Goal: Task Accomplishment & Management: Complete application form

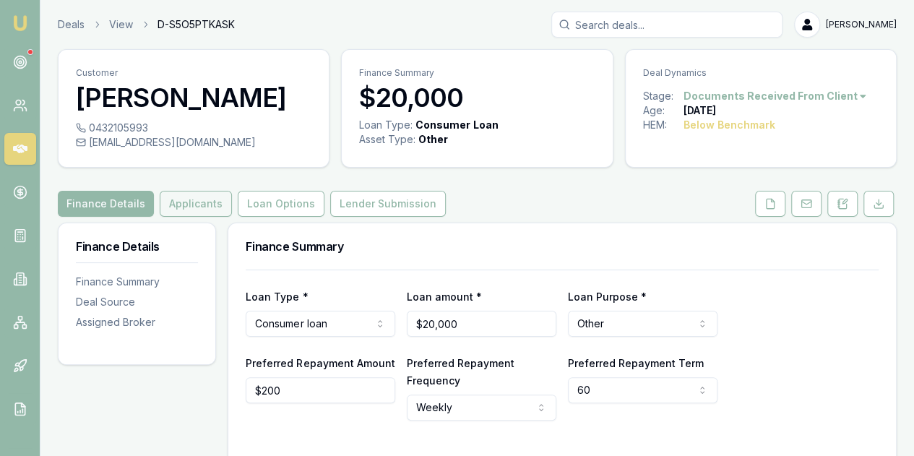
click at [181, 201] on button "Applicants" at bounding box center [196, 204] width 72 height 26
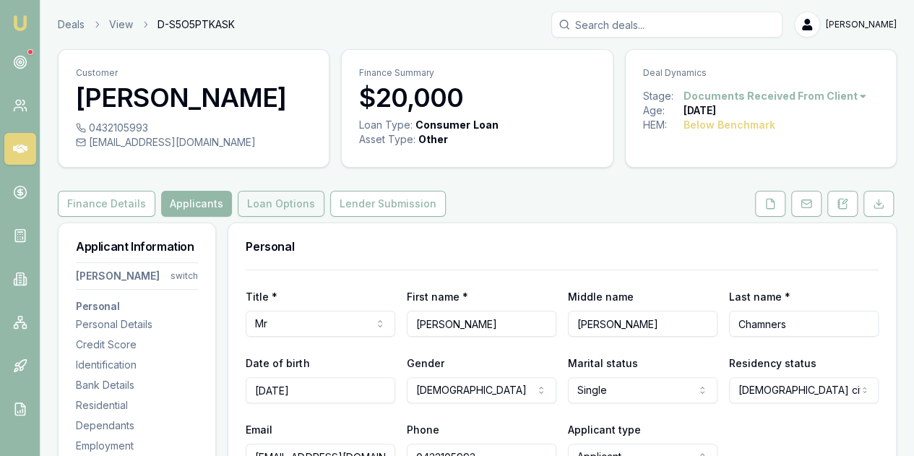
click at [265, 199] on button "Loan Options" at bounding box center [281, 204] width 87 height 26
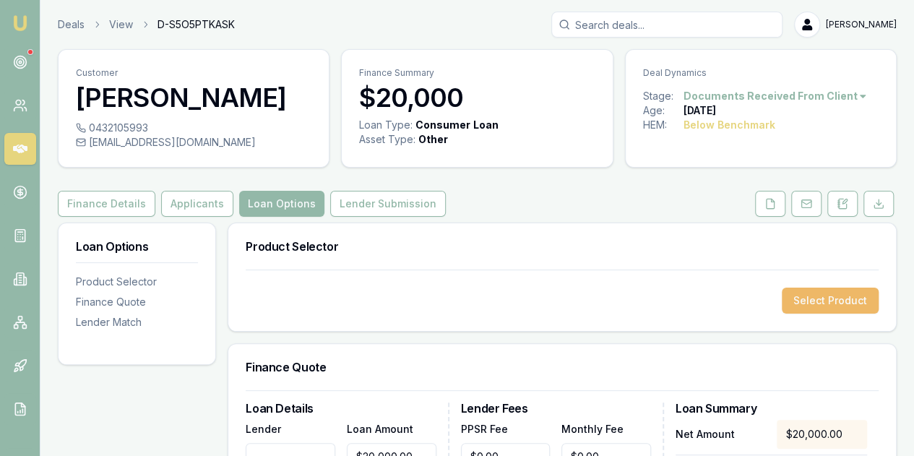
click at [819, 299] on button "Select Product" at bounding box center [829, 300] width 97 height 26
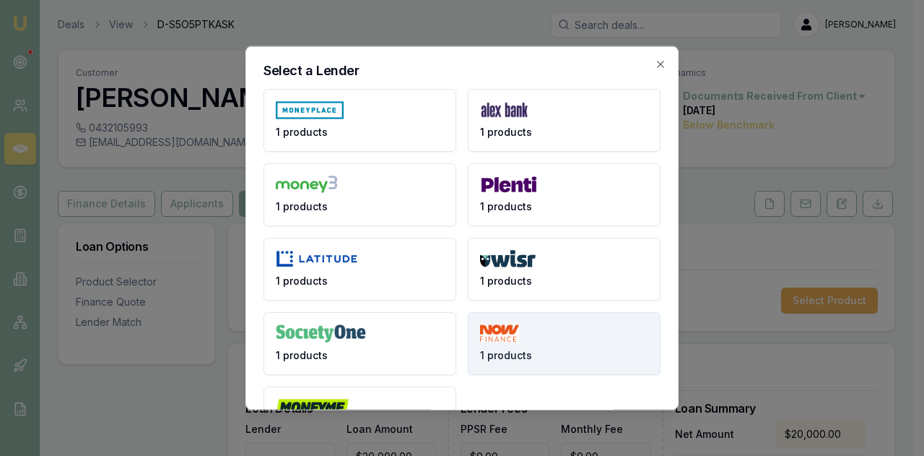
click at [538, 339] on button "1 products" at bounding box center [564, 342] width 193 height 63
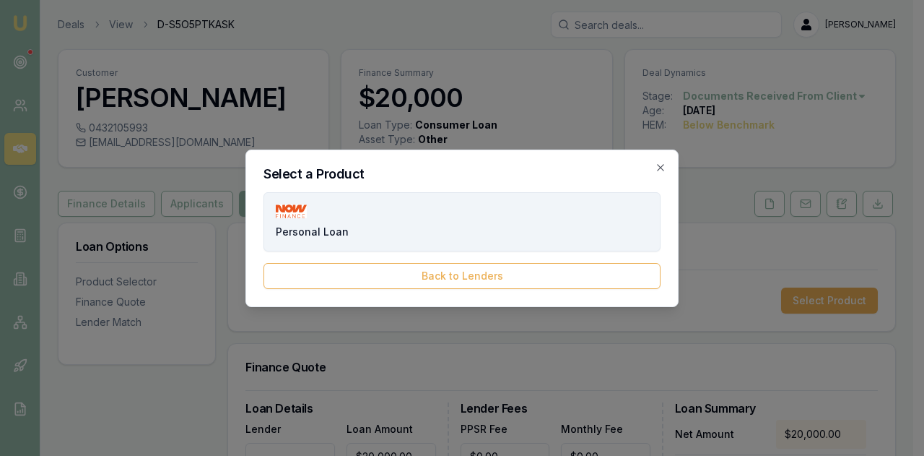
click at [379, 207] on button "Personal Loan" at bounding box center [462, 221] width 397 height 59
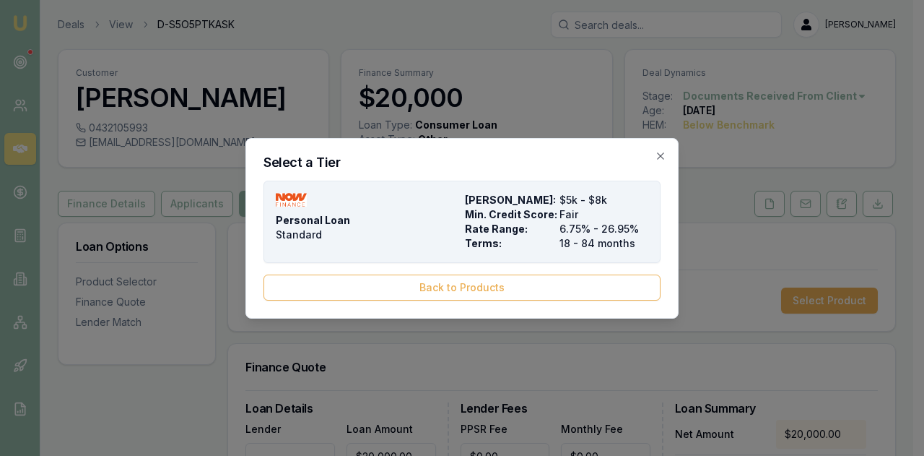
click at [396, 233] on div "Personal Loan Standard" at bounding box center [367, 222] width 183 height 58
type input "NOW Finance"
type input "Personal Loan"
type input "Standard"
type input "6.75"
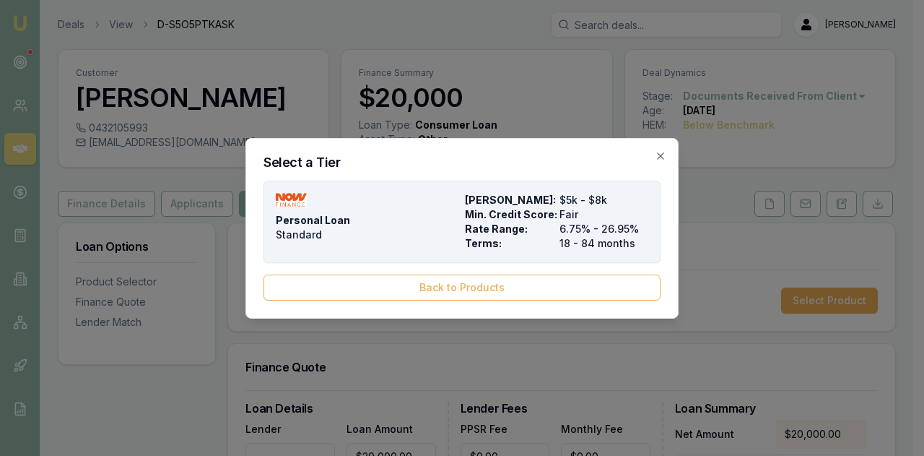
type input "18"
type input "1990"
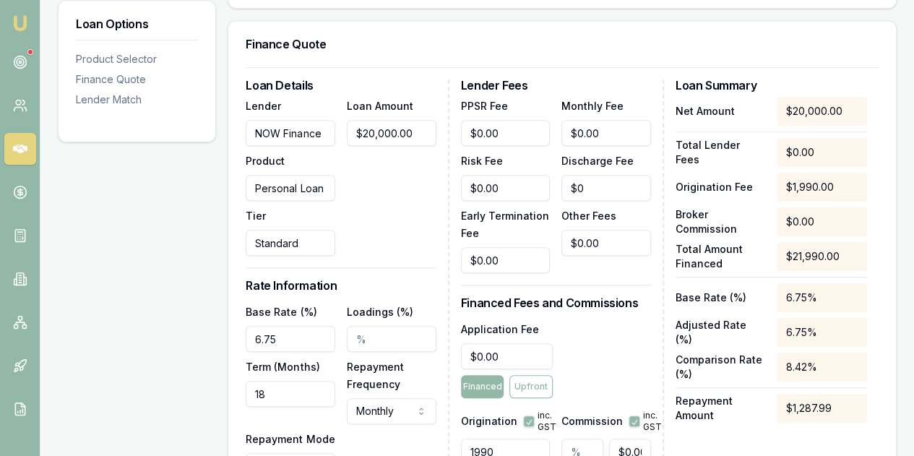
scroll to position [361, 0]
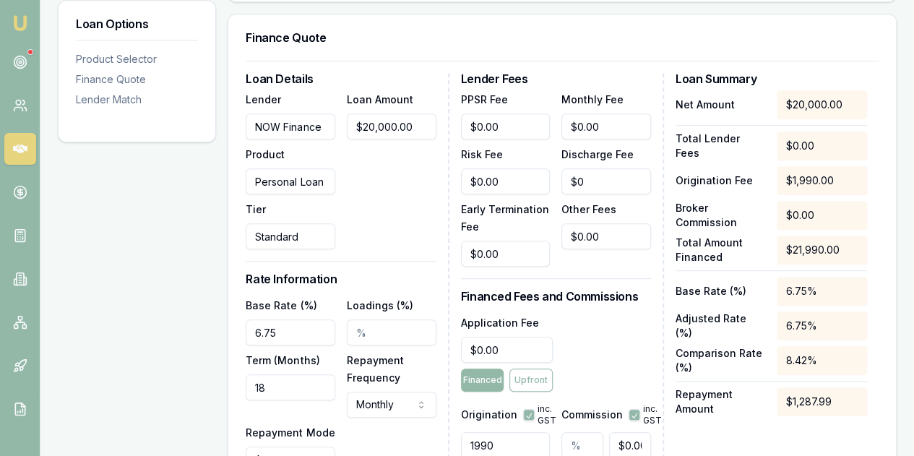
click at [273, 382] on input "18" at bounding box center [291, 387] width 90 height 26
click at [259, 386] on input "084" at bounding box center [291, 387] width 90 height 26
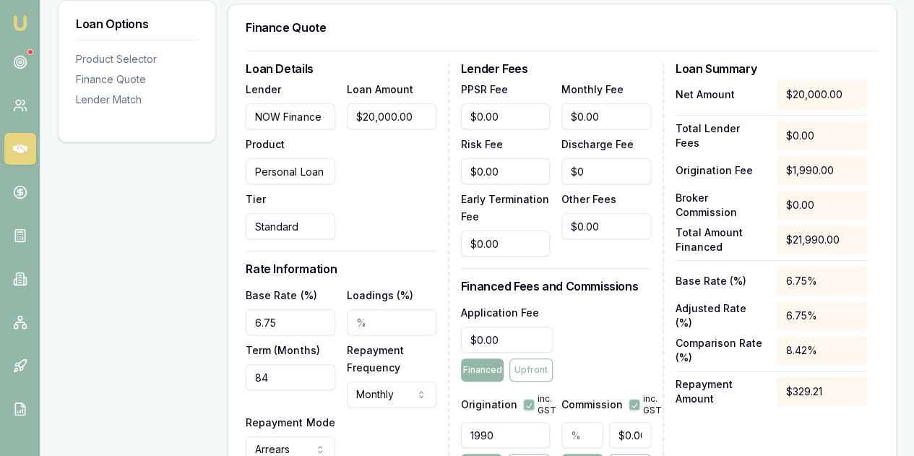
scroll to position [578, 0]
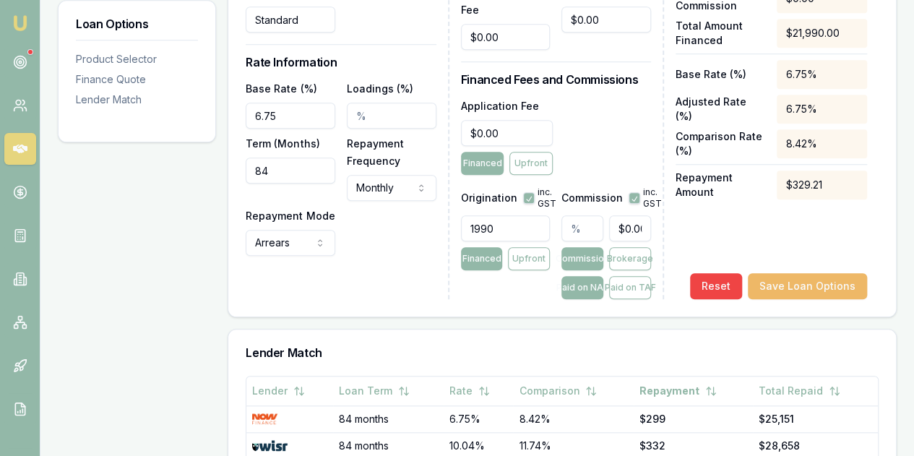
type input "84"
click at [811, 285] on button "Save Loan Options" at bounding box center [806, 286] width 119 height 26
drag, startPoint x: 285, startPoint y: 109, endPoint x: 246, endPoint y: 113, distance: 39.2
click at [246, 113] on input "6.75" at bounding box center [291, 116] width 90 height 26
type input "20.00%"
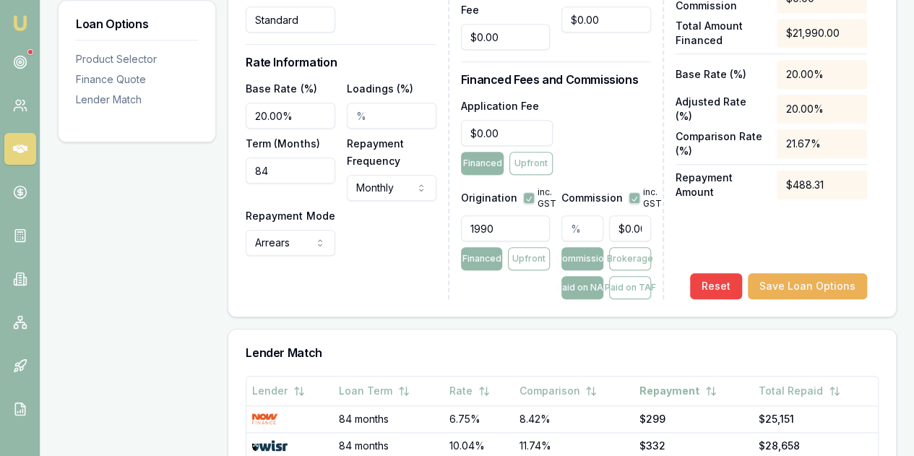
click at [173, 208] on div "Loan Options Product Selector Finance Quote Lender Match" at bounding box center [137, 191] width 158 height 1093
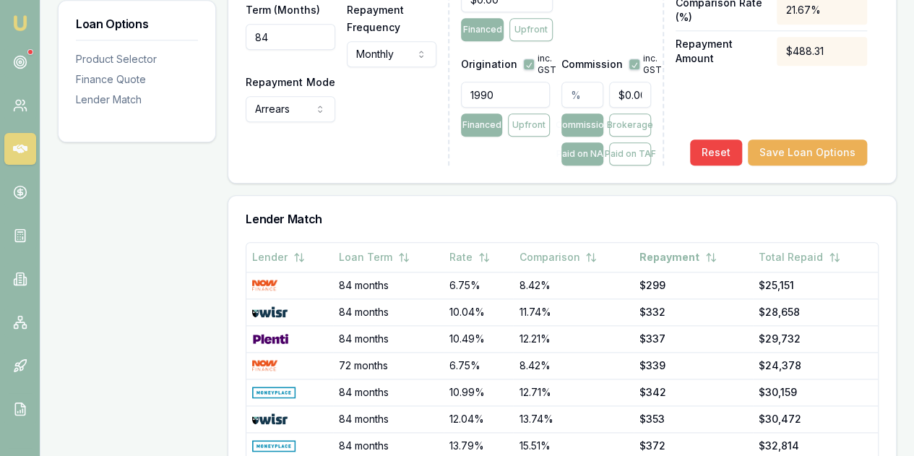
scroll to position [722, 0]
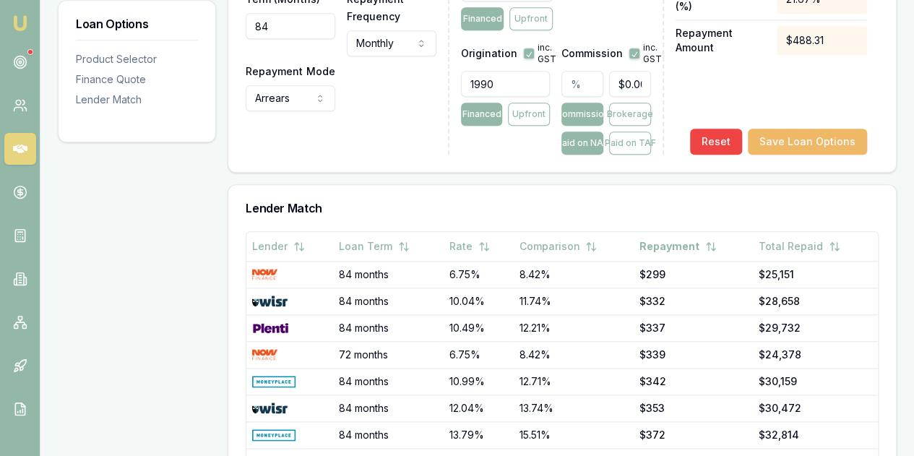
click at [790, 140] on button "Save Loan Options" at bounding box center [806, 142] width 119 height 26
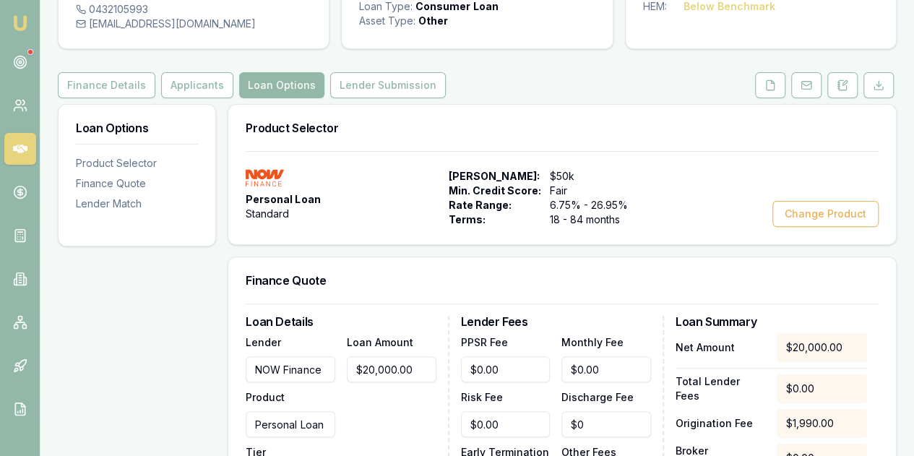
scroll to position [71, 0]
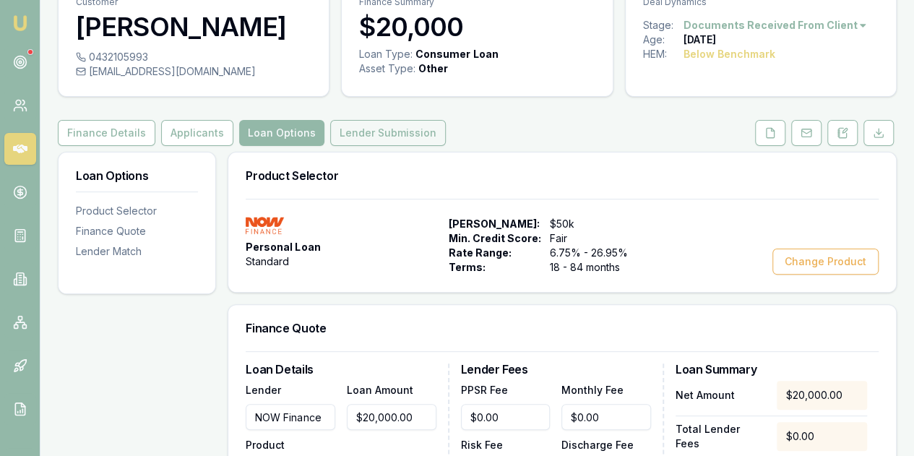
click at [377, 129] on button "Lender Submission" at bounding box center [388, 133] width 116 height 26
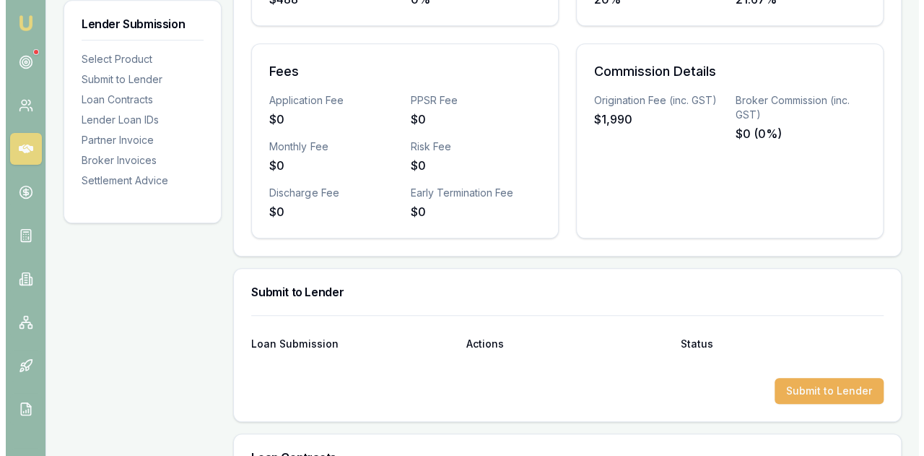
scroll to position [650, 0]
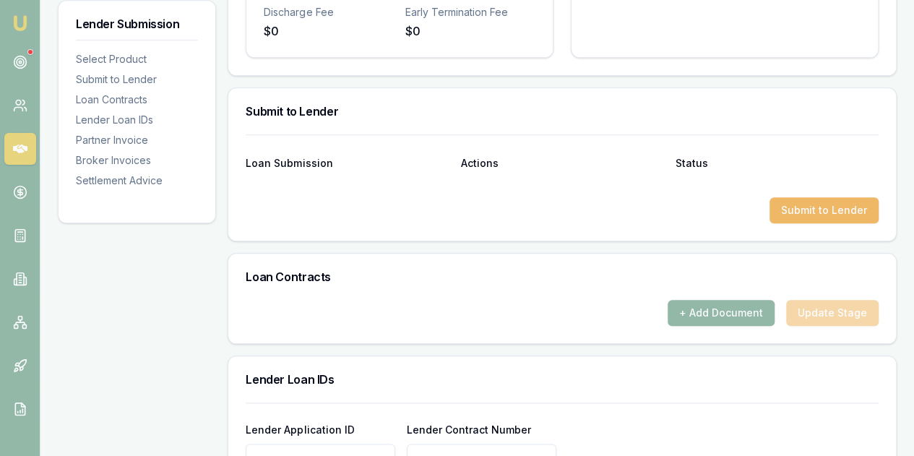
click at [824, 212] on button "Submit to Lender" at bounding box center [823, 210] width 109 height 26
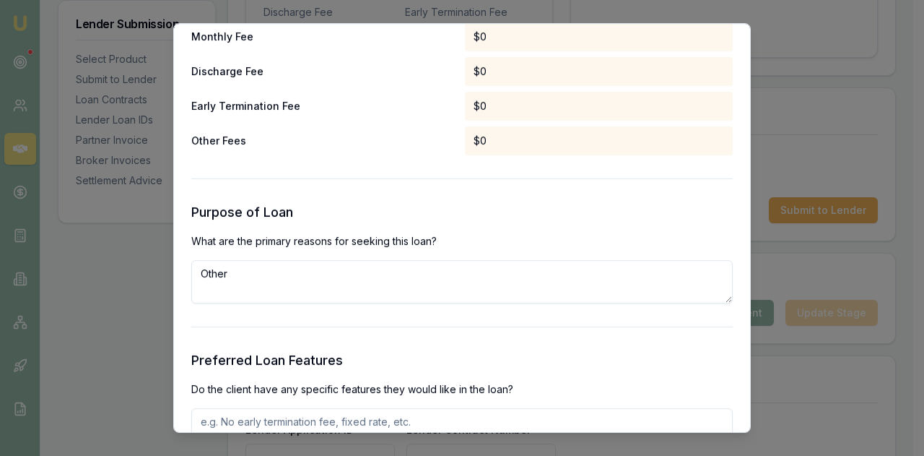
scroll to position [1444, 0]
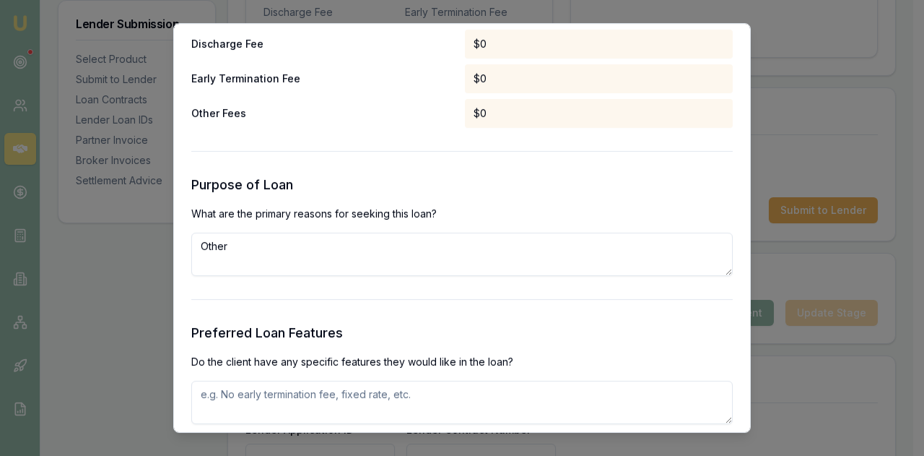
click at [242, 246] on textarea "Other" at bounding box center [462, 254] width 542 height 43
type textarea "O"
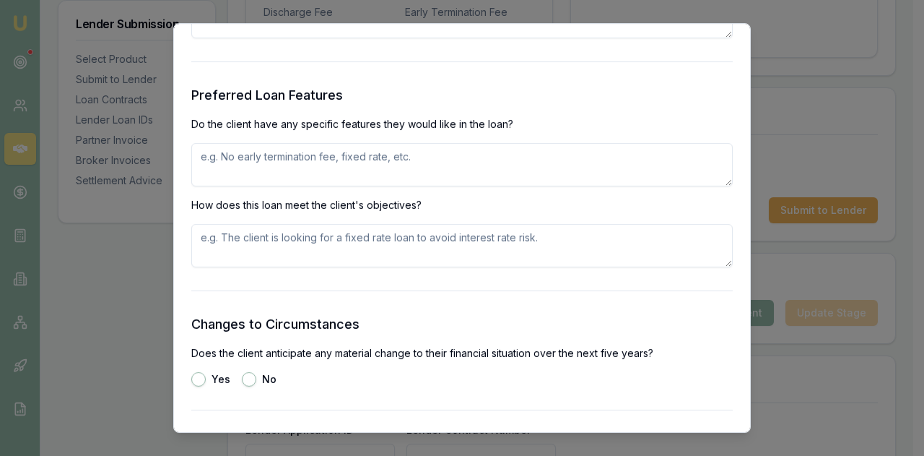
scroll to position [1661, 0]
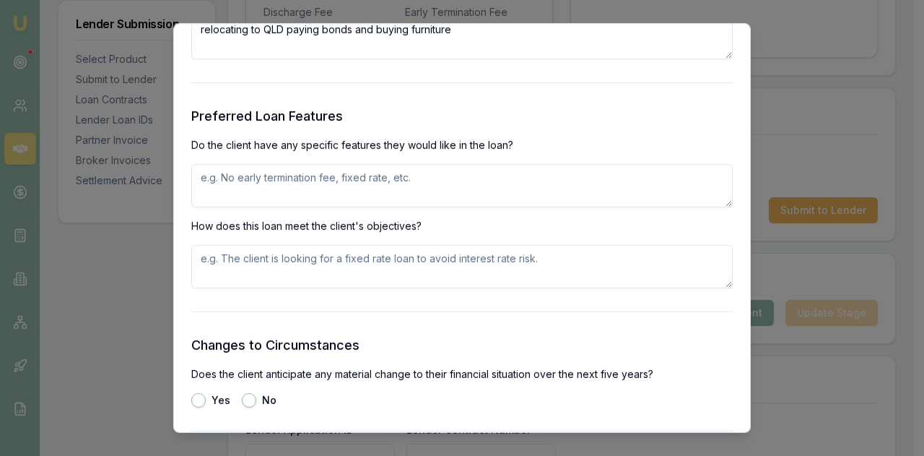
type textarea "relocating to QLD paying bonds and buying furniture"
click at [238, 181] on textarea at bounding box center [462, 185] width 542 height 43
type textarea "getting approved"
click at [217, 262] on textarea at bounding box center [462, 266] width 542 height 43
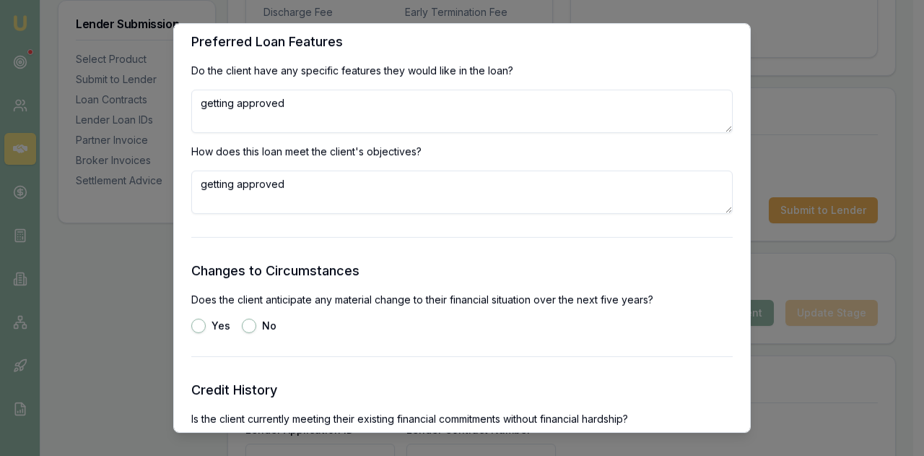
scroll to position [1805, 0]
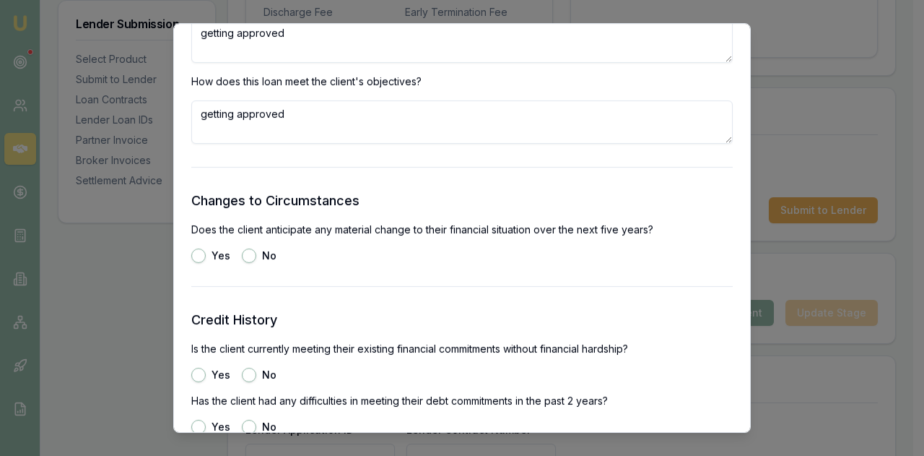
type textarea "getting approved"
click at [244, 256] on button "No" at bounding box center [249, 255] width 14 height 14
radio input "true"
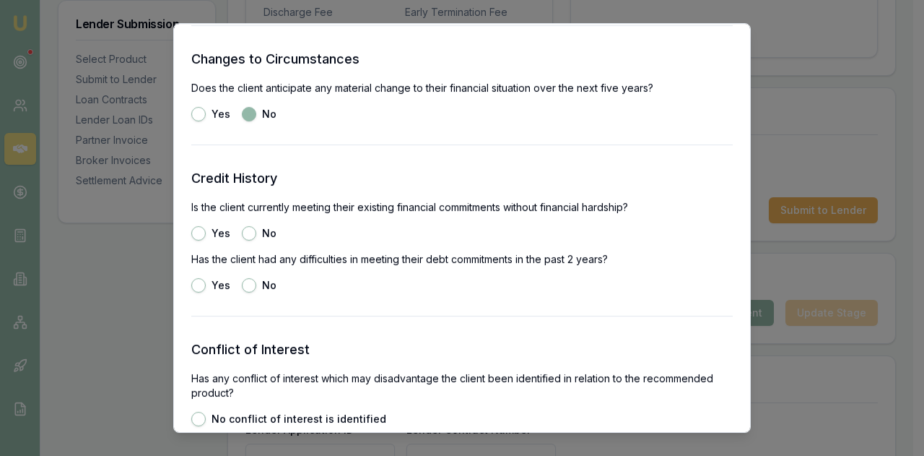
scroll to position [1950, 0]
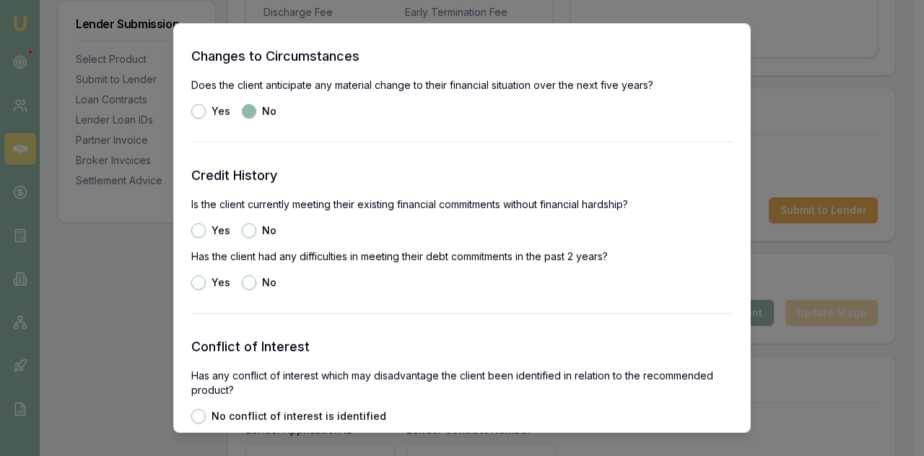
click at [199, 225] on button "Yes" at bounding box center [198, 230] width 14 height 14
radio input "true"
click at [251, 279] on button "No" at bounding box center [249, 282] width 14 height 14
radio input "true"
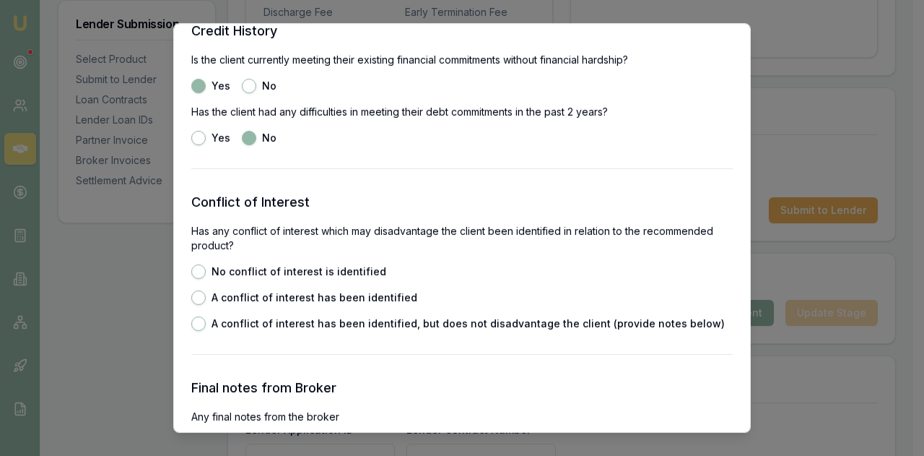
click at [197, 269] on button "No conflict of interest is identified" at bounding box center [198, 271] width 14 height 14
radio input "true"
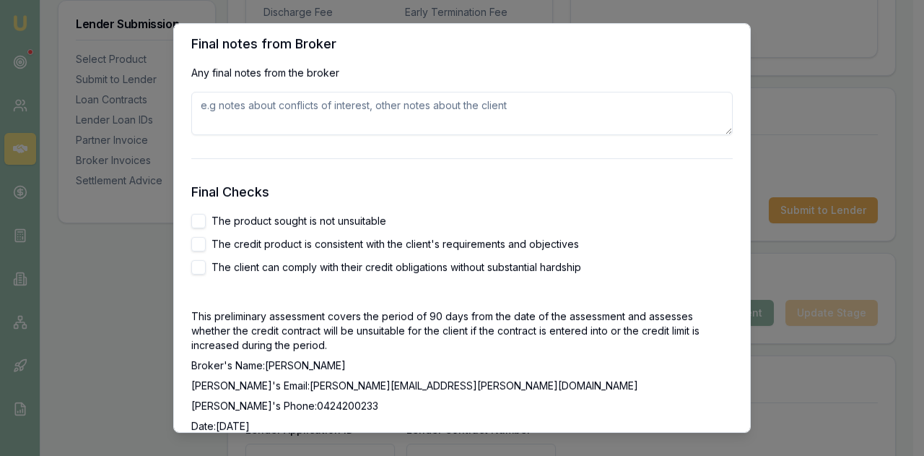
scroll to position [2455, 0]
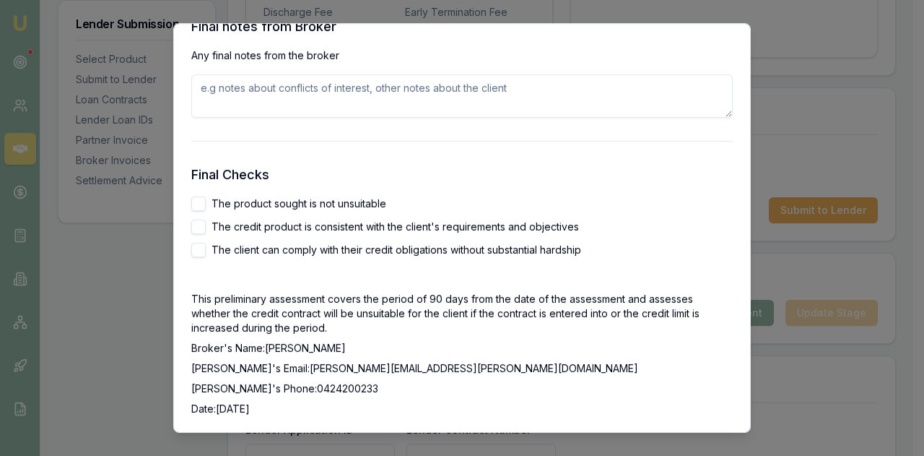
click at [196, 206] on button "The product sought is not unsuitable" at bounding box center [198, 203] width 14 height 14
checkbox input "true"
click at [199, 226] on button "The credit product is consistent with the client's requirements and objectives" at bounding box center [198, 227] width 14 height 14
checkbox input "true"
click at [202, 253] on button "The client can comply with their credit obligations without substantial hardship" at bounding box center [198, 250] width 14 height 14
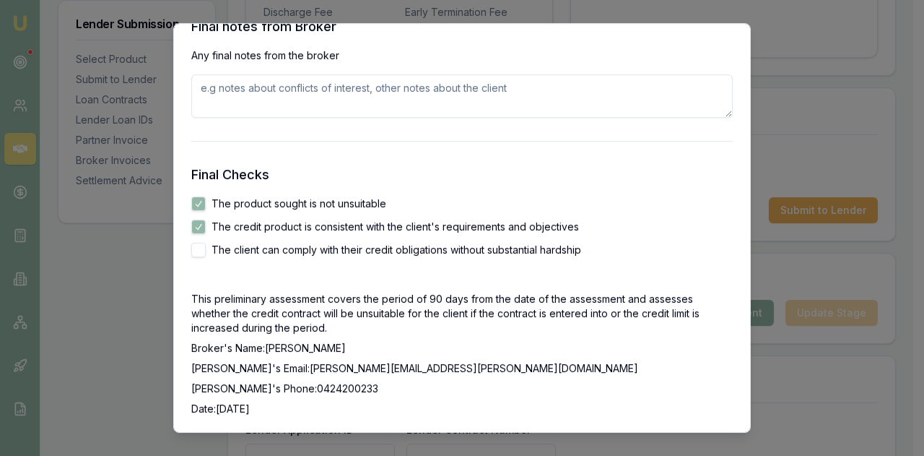
checkbox input "true"
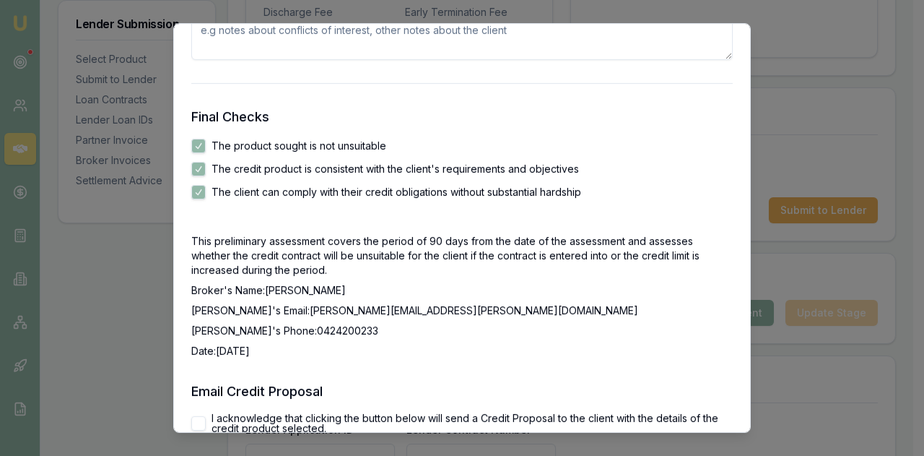
scroll to position [2643, 0]
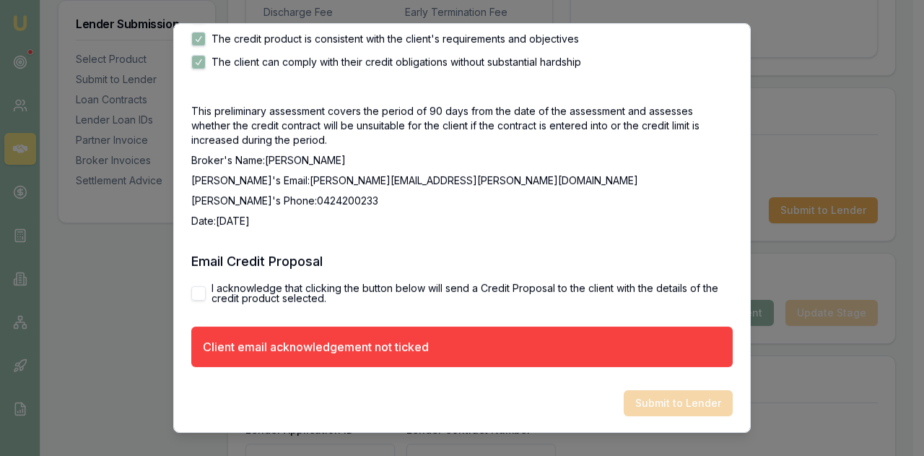
click at [197, 293] on button "I acknowledge that clicking the button below will send a Credit Proposal to the…" at bounding box center [198, 293] width 14 height 14
checkbox input "true"
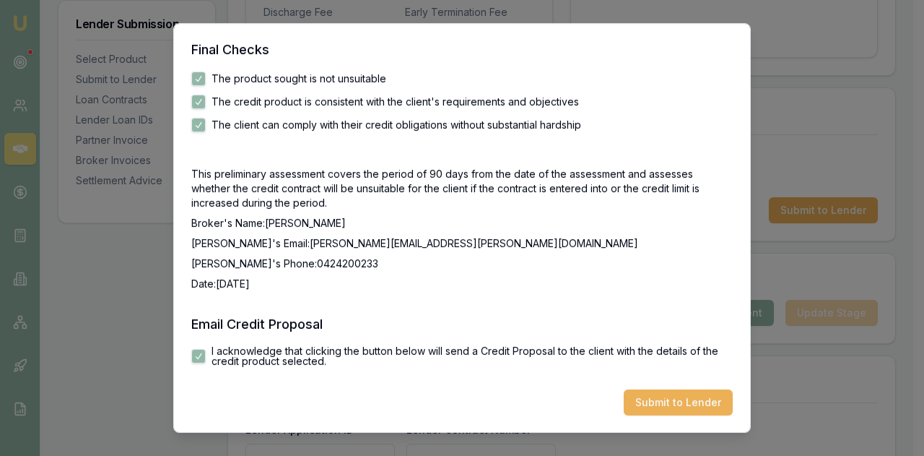
scroll to position [2580, 0]
click at [670, 402] on button "Submit to Lender" at bounding box center [678, 402] width 109 height 26
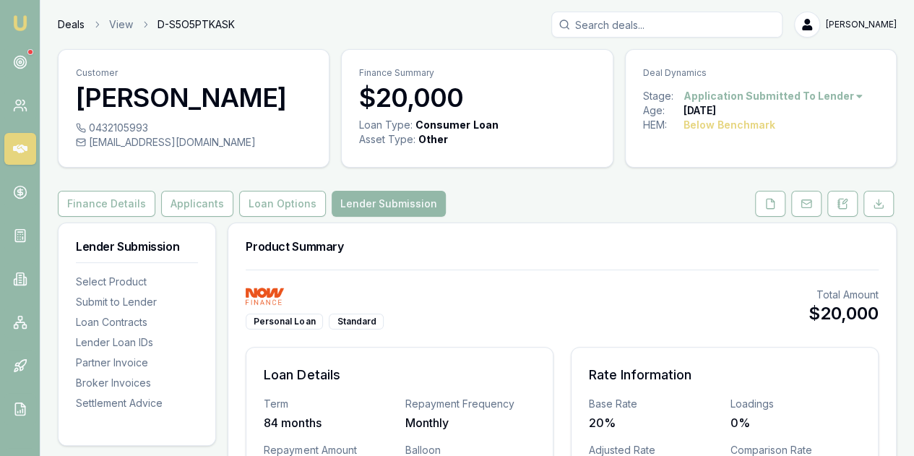
click at [64, 22] on link "Deals" at bounding box center [71, 24] width 27 height 14
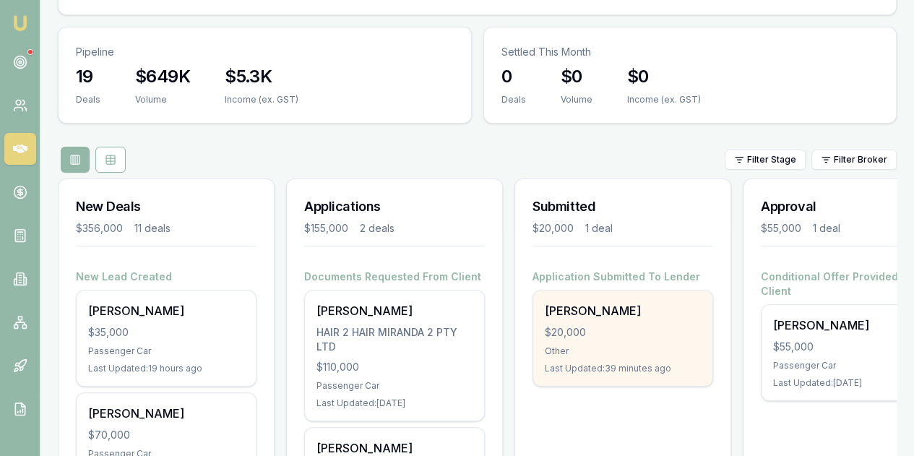
scroll to position [144, 0]
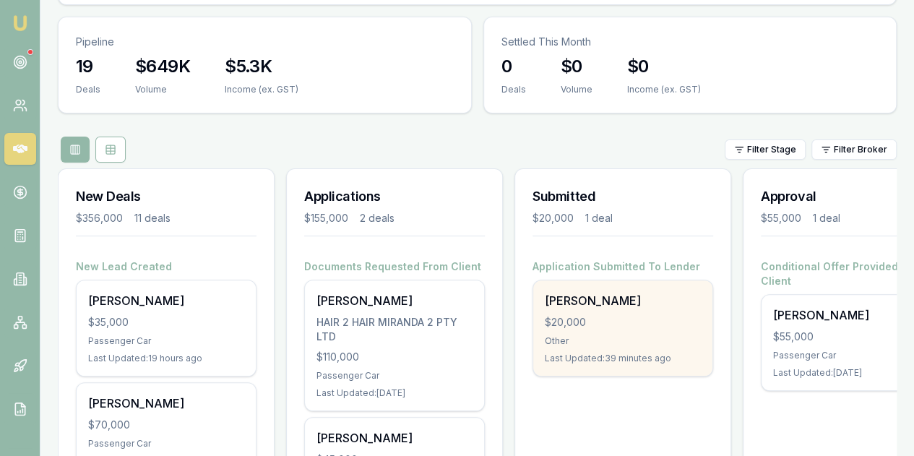
click at [630, 280] on div "[PERSON_NAME] $20,000 Other Last Updated: 39 minutes ago" at bounding box center [622, 327] width 179 height 95
click at [582, 292] on div "[PERSON_NAME]" at bounding box center [623, 300] width 156 height 17
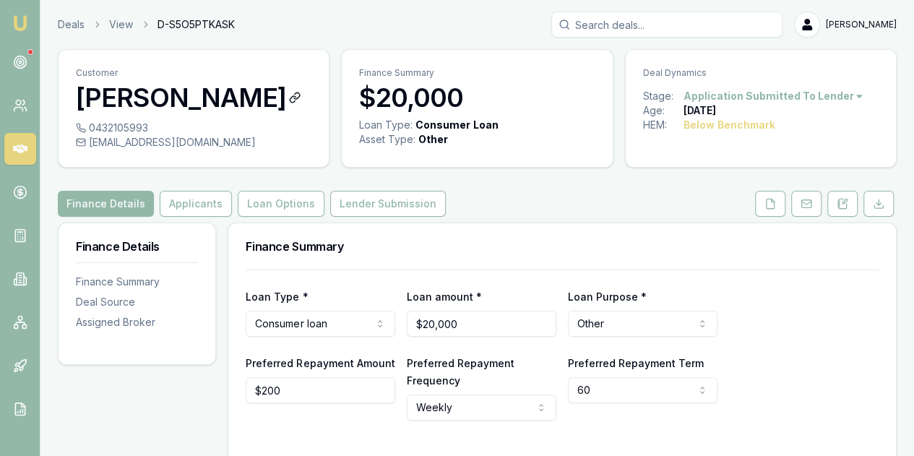
click at [202, 104] on h3 "[PERSON_NAME]" at bounding box center [193, 97] width 235 height 29
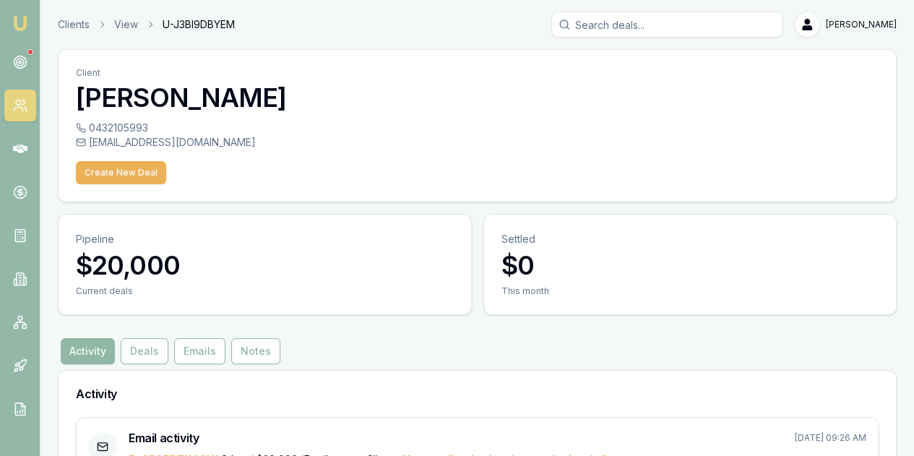
click at [81, 338] on button "Activity" at bounding box center [88, 351] width 54 height 26
click at [63, 24] on link "Clients" at bounding box center [74, 24] width 32 height 14
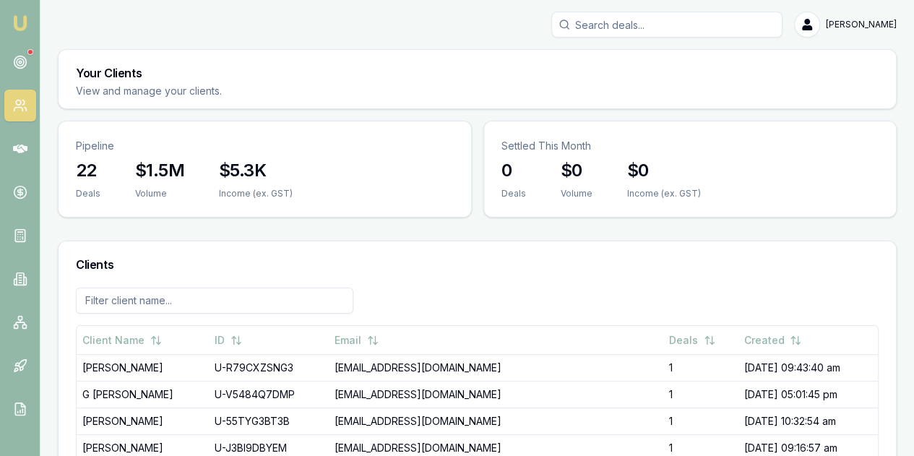
click at [26, 19] on img at bounding box center [20, 22] width 17 height 17
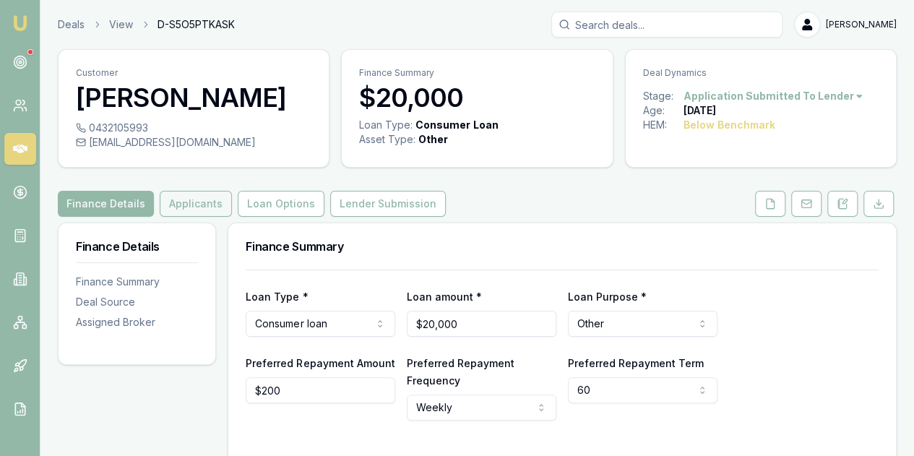
click at [186, 201] on button "Applicants" at bounding box center [196, 204] width 72 height 26
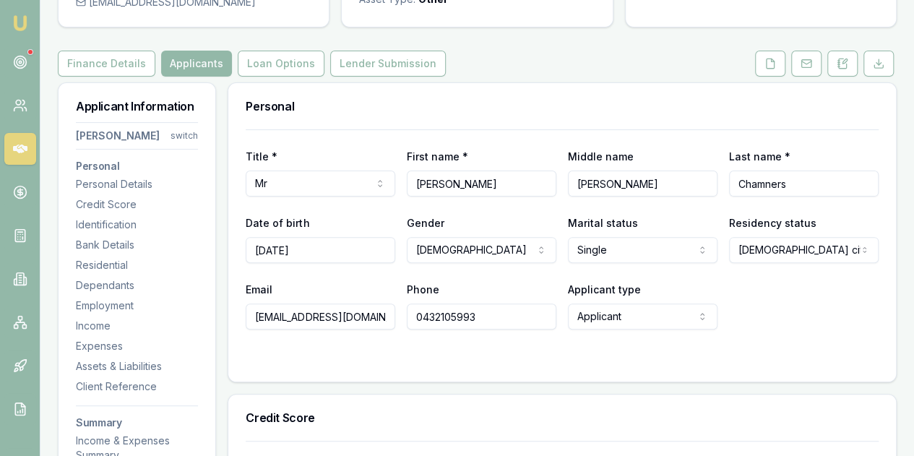
scroll to position [144, 0]
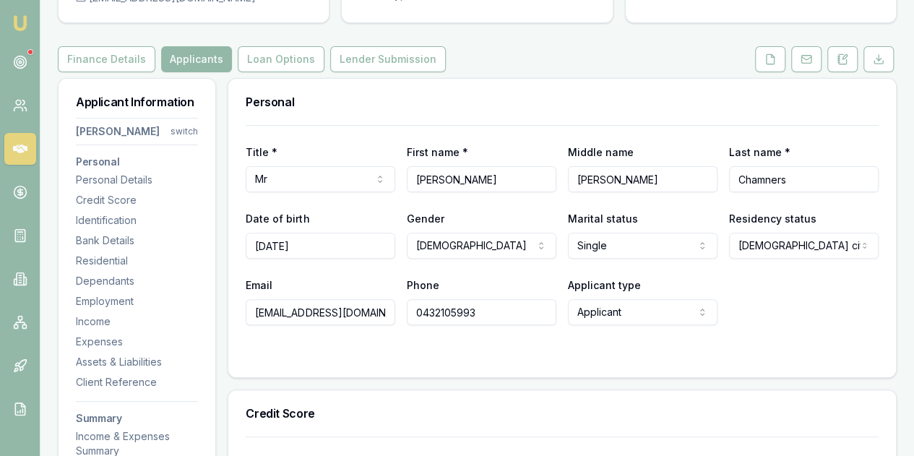
click at [644, 180] on input "[PERSON_NAME]" at bounding box center [642, 179] width 149 height 26
type input "[PERSON_NAME]"
click at [668, 209] on div "Marital status [DEMOGRAPHIC_DATA] Single [DEMOGRAPHIC_DATA] De facto [DEMOGRAPH…" at bounding box center [642, 233] width 149 height 49
click at [773, 178] on input "Chamners" at bounding box center [803, 179] width 149 height 26
type input "[PERSON_NAME]"
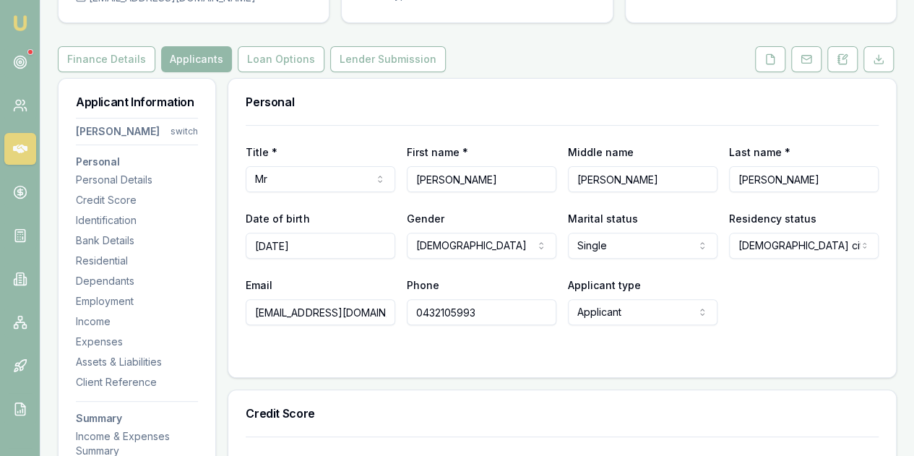
click at [835, 146] on div "Last name * [PERSON_NAME]" at bounding box center [803, 167] width 149 height 49
click at [807, 162] on div "Last name * [PERSON_NAME]" at bounding box center [803, 167] width 149 height 49
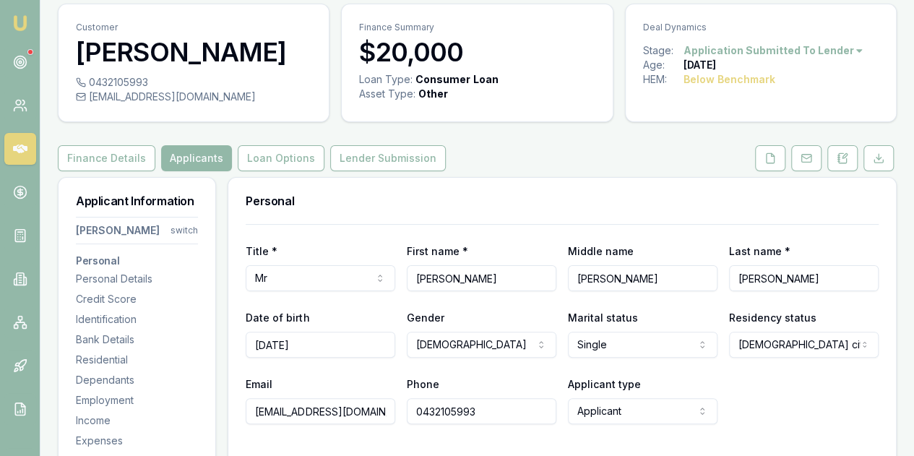
scroll to position [0, 0]
